Goal: Navigation & Orientation: Find specific page/section

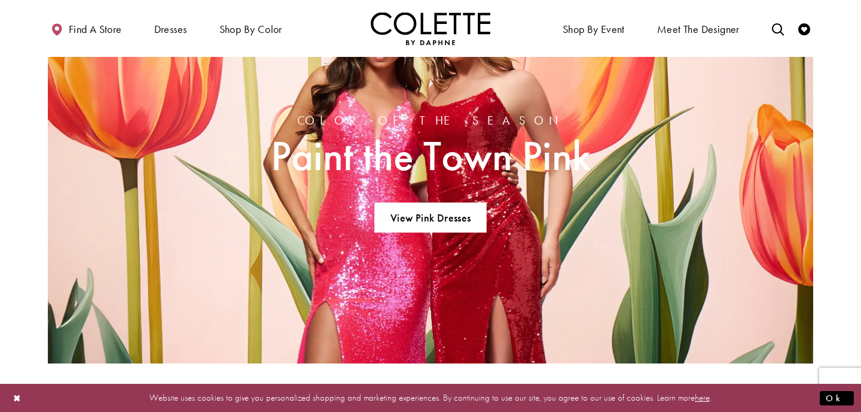
scroll to position [1047, 0]
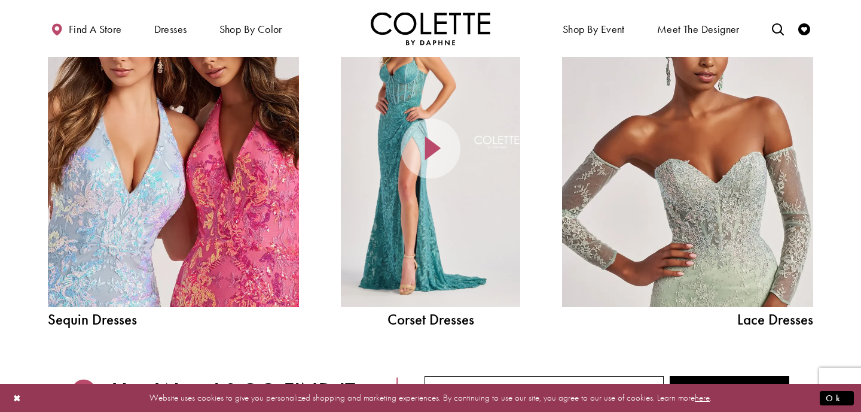
scroll to position [1350, 0]
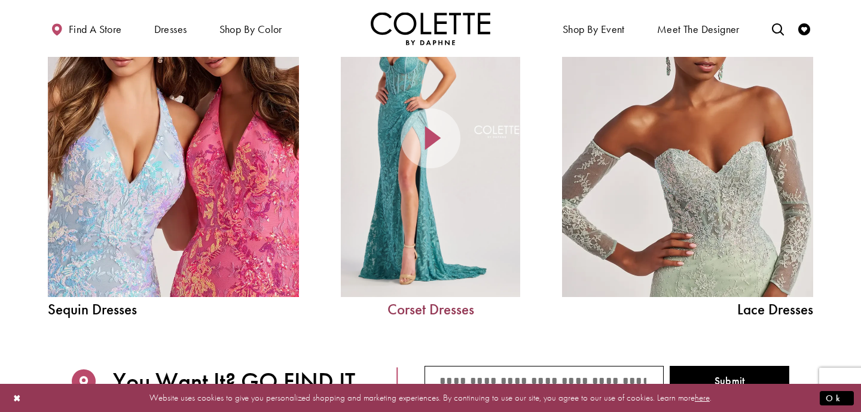
click at [435, 303] on link "Corset Dresses" at bounding box center [430, 308] width 179 height 15
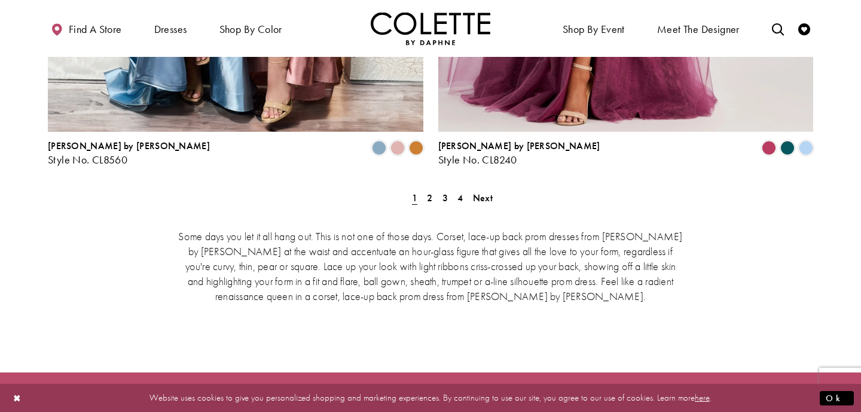
scroll to position [2238, 0]
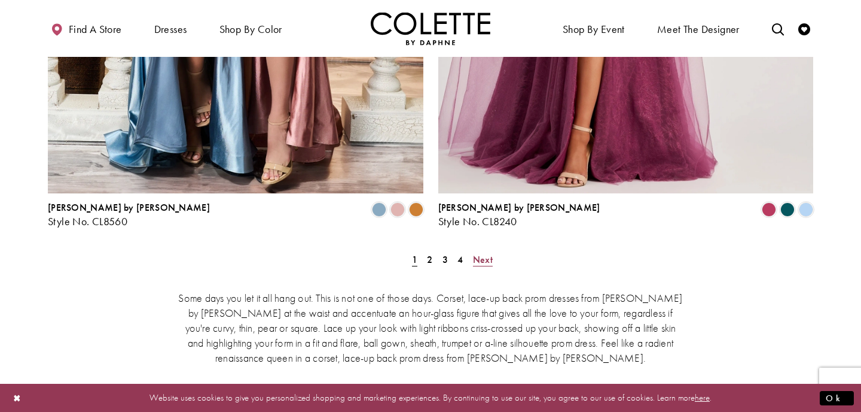
click at [471, 251] on link "Next" at bounding box center [483, 259] width 27 height 17
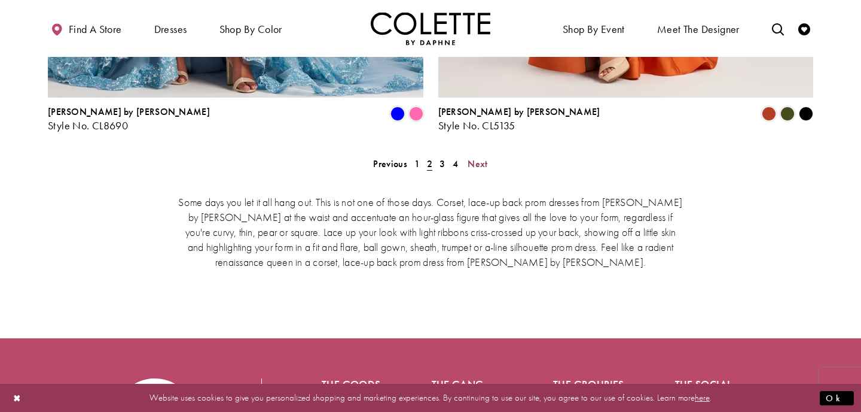
scroll to position [2308, 0]
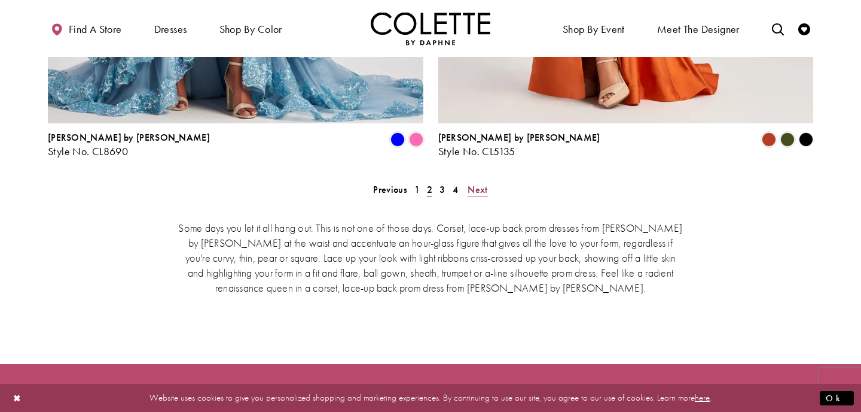
click at [473, 183] on span "Next" at bounding box center [478, 189] width 20 height 13
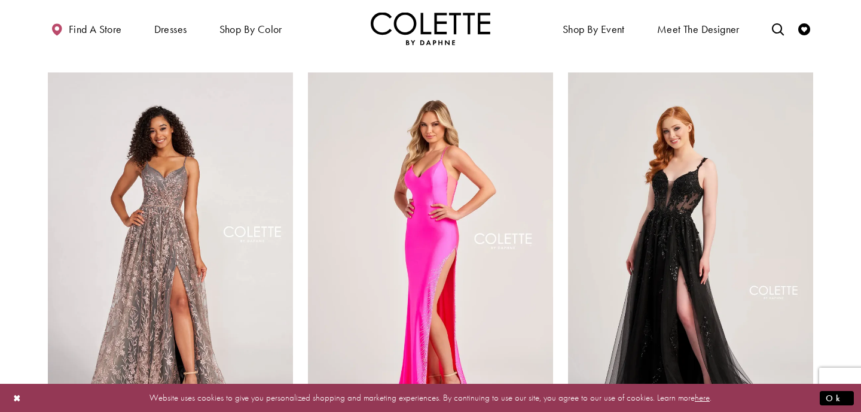
scroll to position [489, 0]
click at [14, 403] on button "Close Dialog" at bounding box center [17, 397] width 20 height 21
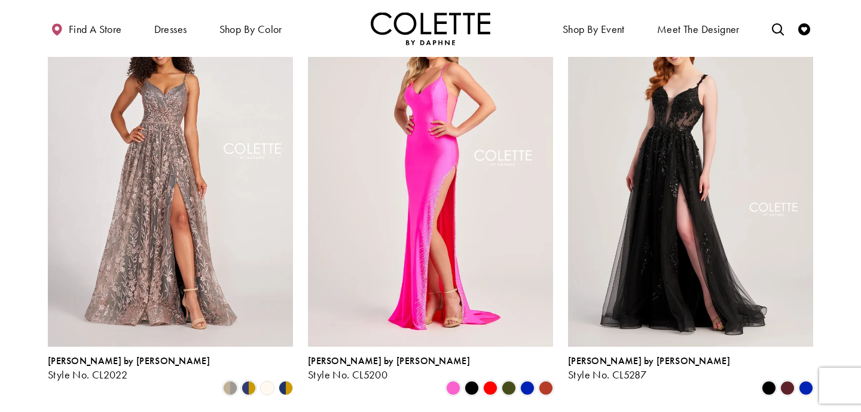
scroll to position [577, 0]
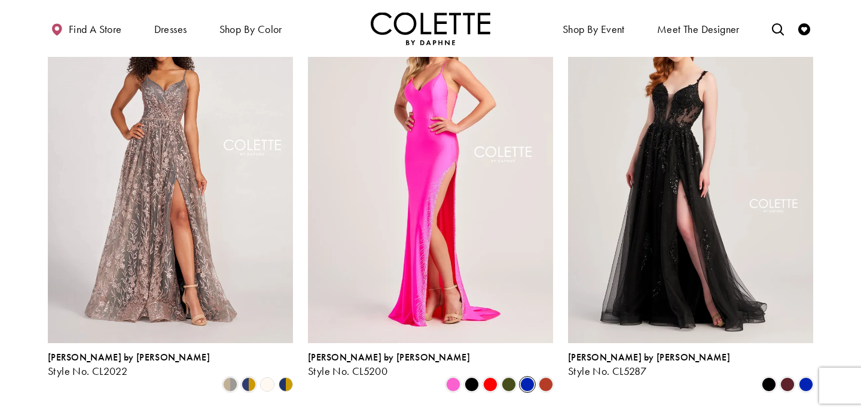
click at [529, 377] on span "Product List" at bounding box center [527, 384] width 14 height 14
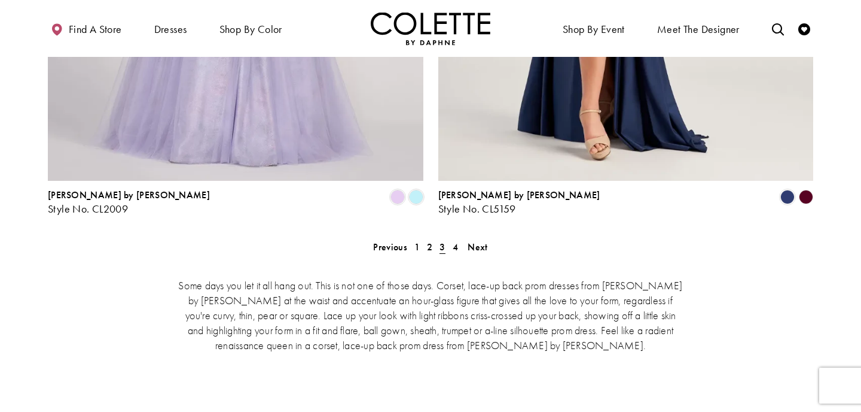
scroll to position [2250, 0]
click at [480, 242] on span "Next" at bounding box center [478, 248] width 20 height 13
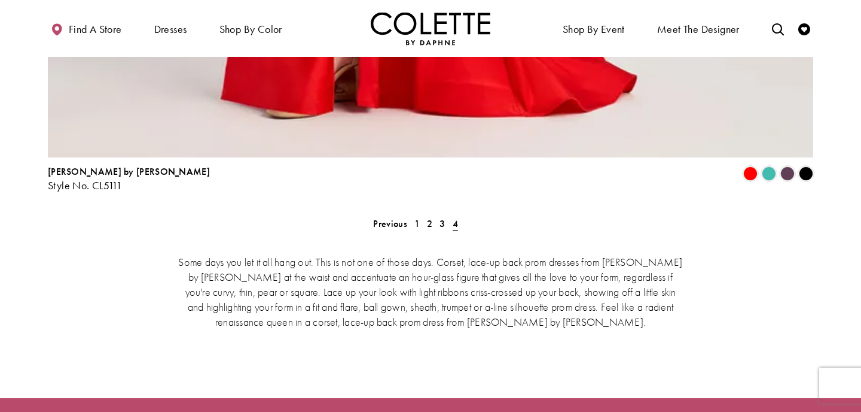
scroll to position [2930, 0]
